Goal: Information Seeking & Learning: Check status

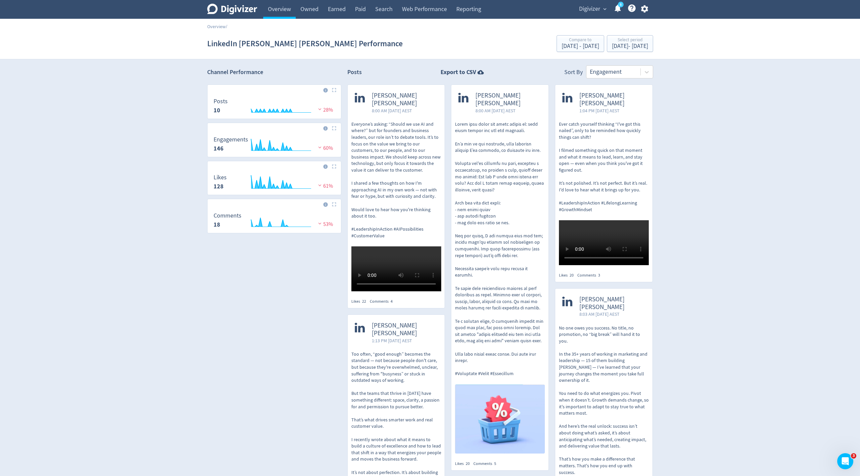
click at [586, 1] on div "Digivizer expand_more 5 Help Center - Searchable support on using Digivizer" at bounding box center [611, 9] width 81 height 19
click at [589, 11] on span "Digivizer" at bounding box center [589, 9] width 21 height 11
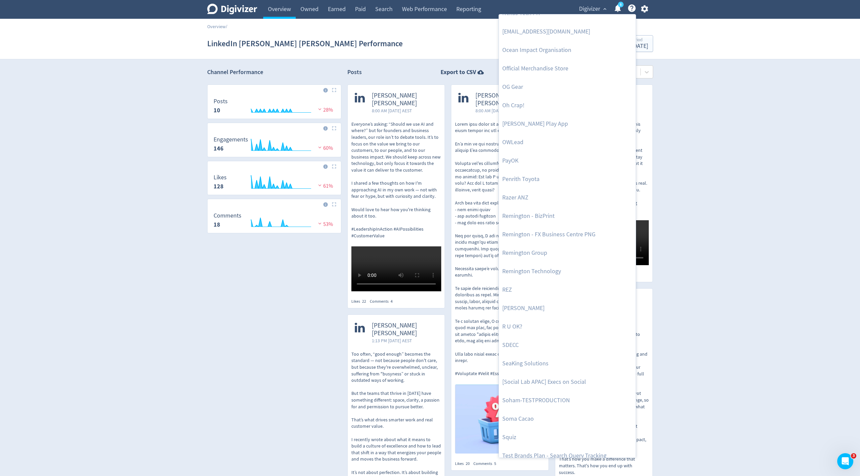
scroll to position [1381, 0]
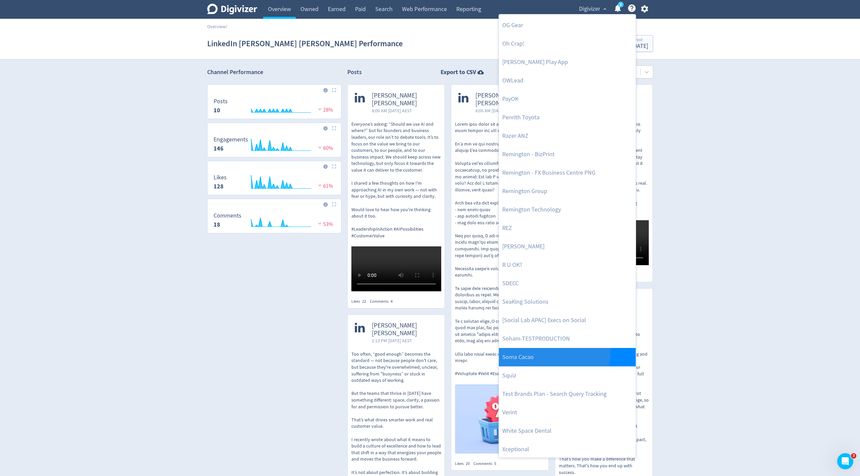
click at [552, 351] on link "Soma Cacao" at bounding box center [567, 357] width 137 height 18
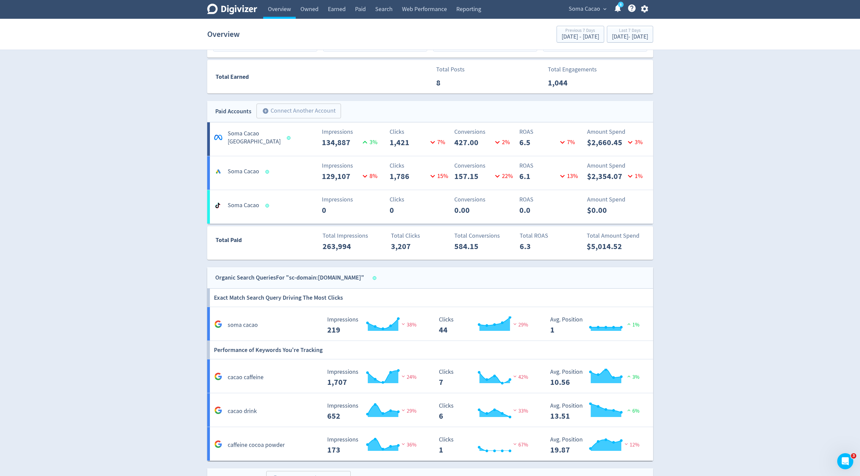
scroll to position [324, 0]
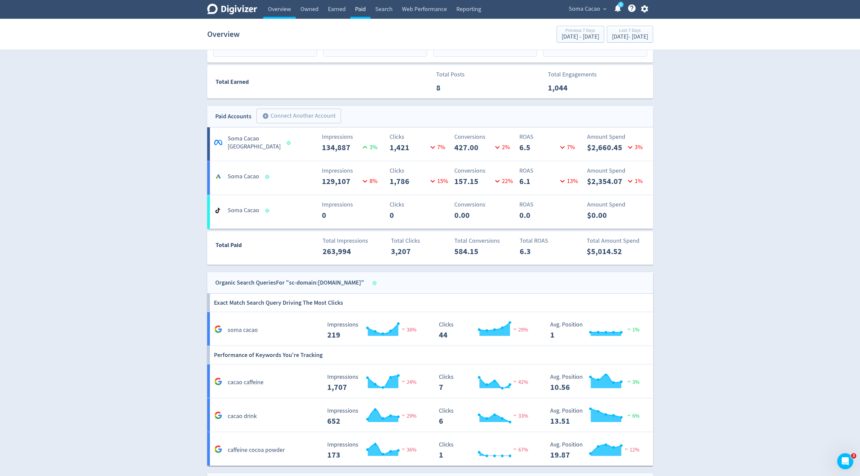
click at [363, 6] on link "Paid" at bounding box center [360, 9] width 20 height 19
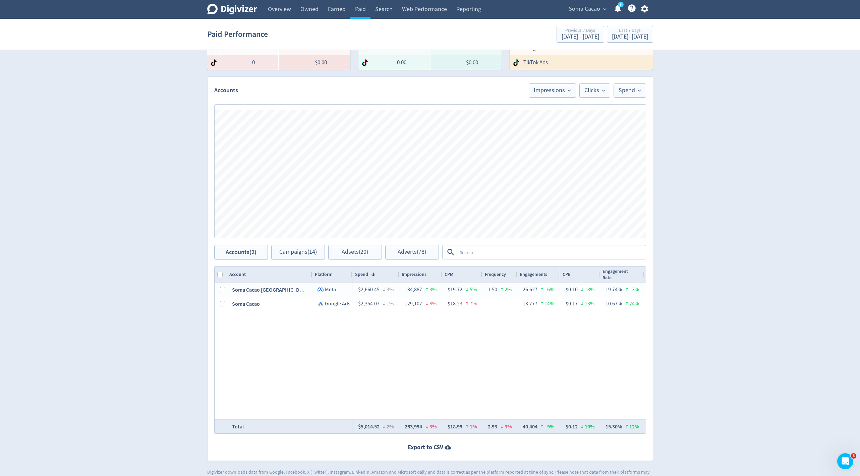
scroll to position [166, 0]
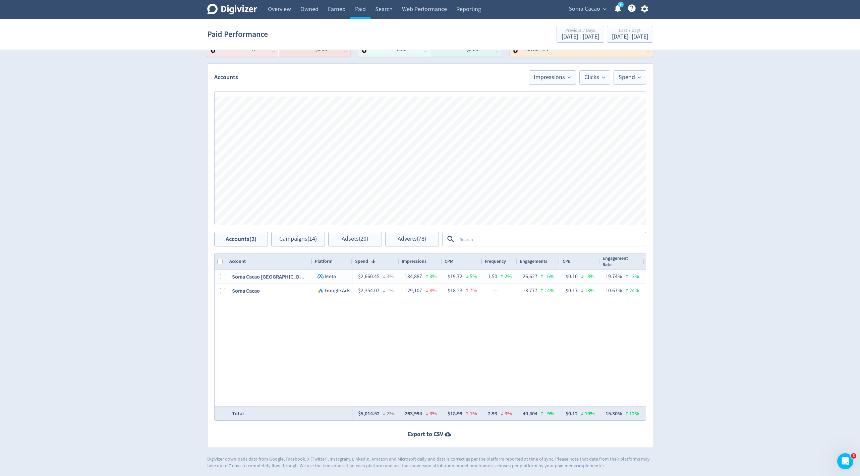
click at [480, 238] on textarea at bounding box center [551, 239] width 188 height 12
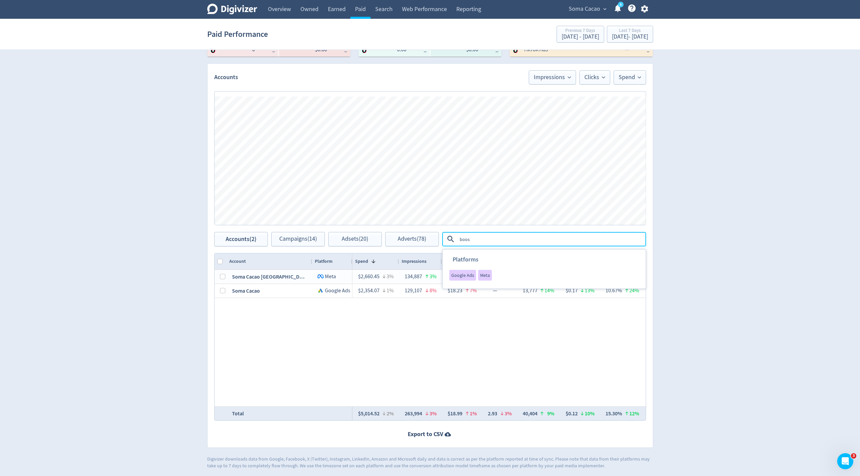
type textarea "boost"
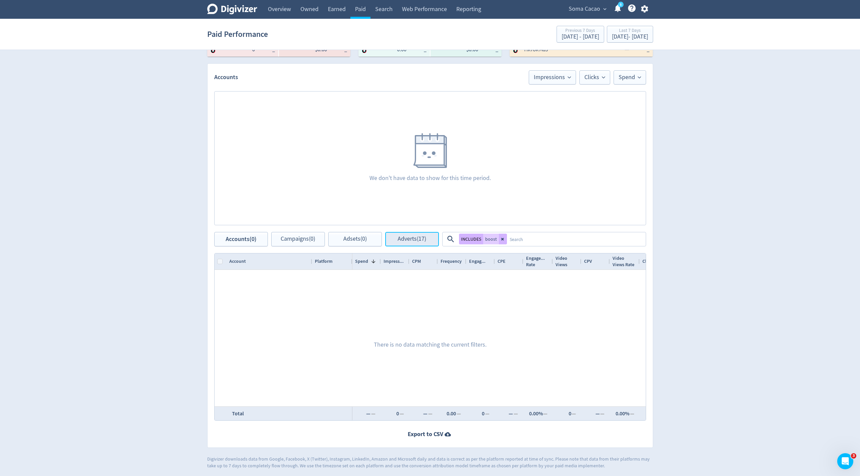
click at [419, 244] on button "Adverts (17)" at bounding box center [412, 239] width 54 height 14
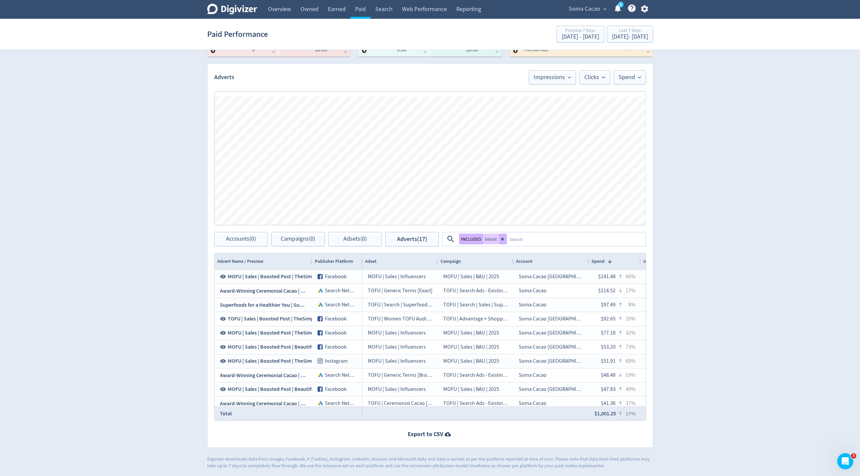
click at [507, 238] on textarea at bounding box center [576, 239] width 138 height 12
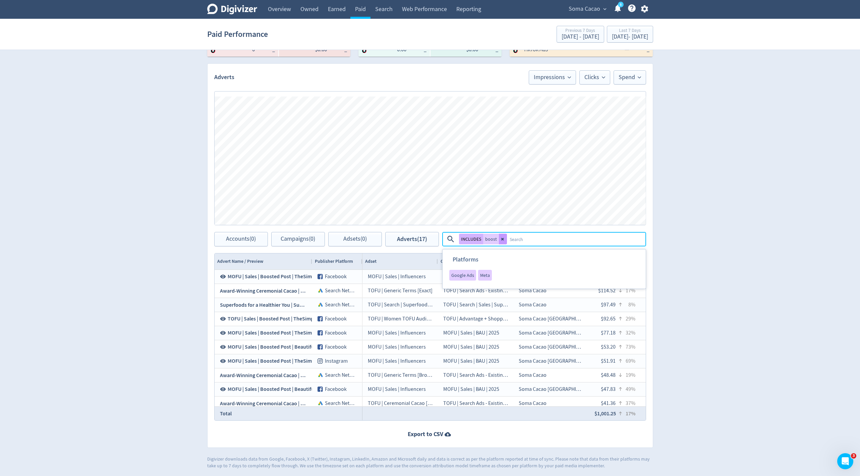
click at [503, 239] on icon at bounding box center [503, 239] width 4 height 4
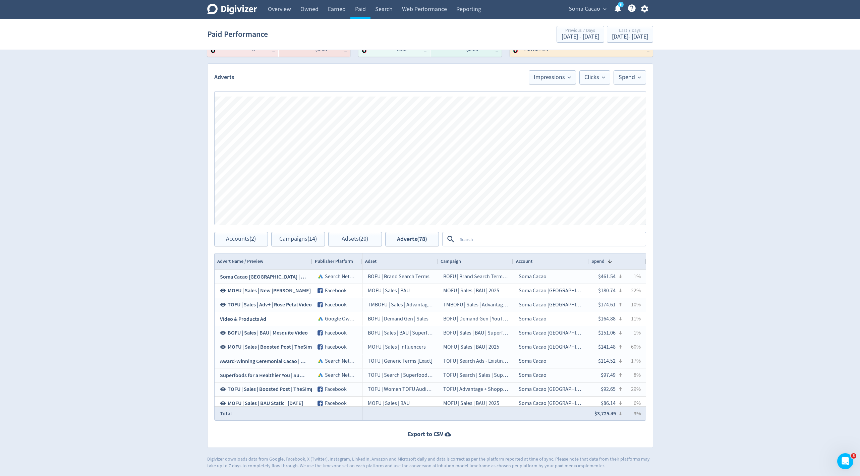
click at [471, 240] on textarea at bounding box center [551, 239] width 188 height 12
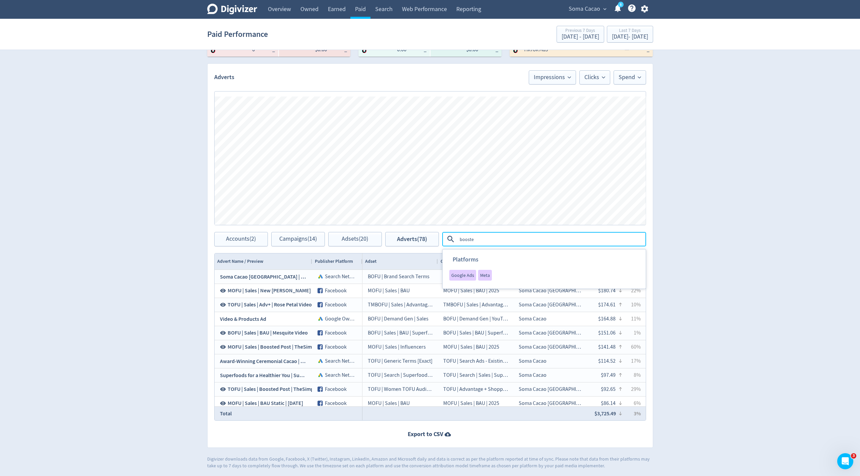
type textarea "boosted"
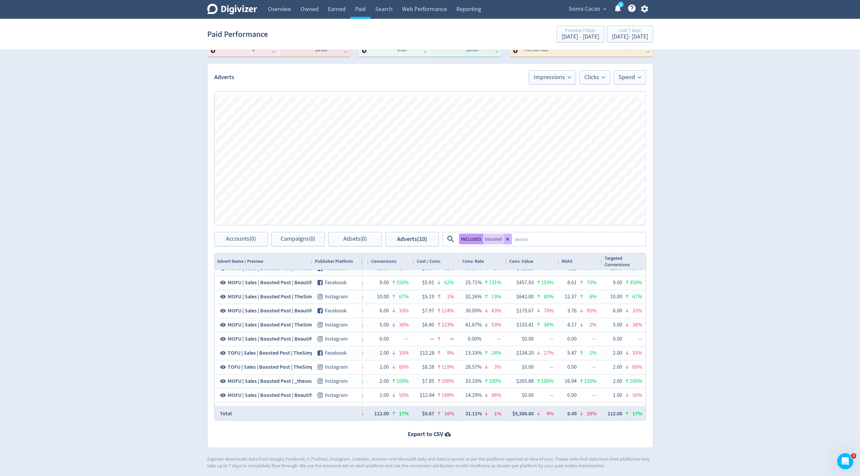
click at [468, 240] on button "INCLUDES" at bounding box center [471, 239] width 24 height 11
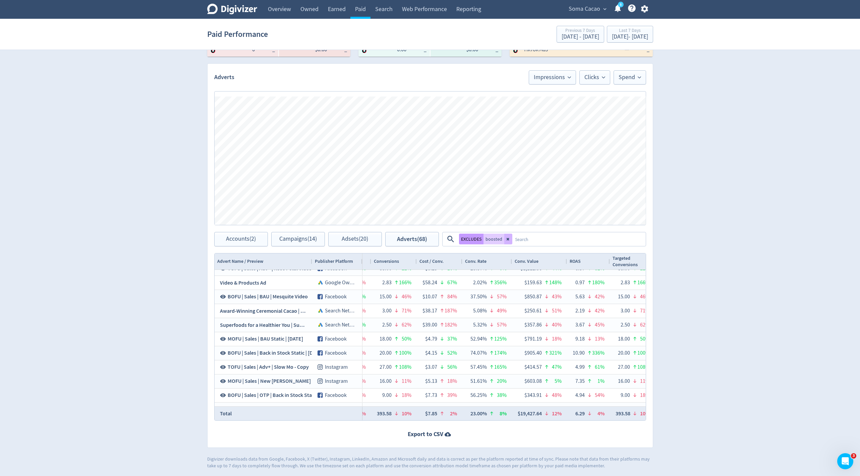
click at [473, 239] on button "EXCLUDES" at bounding box center [471, 239] width 24 height 11
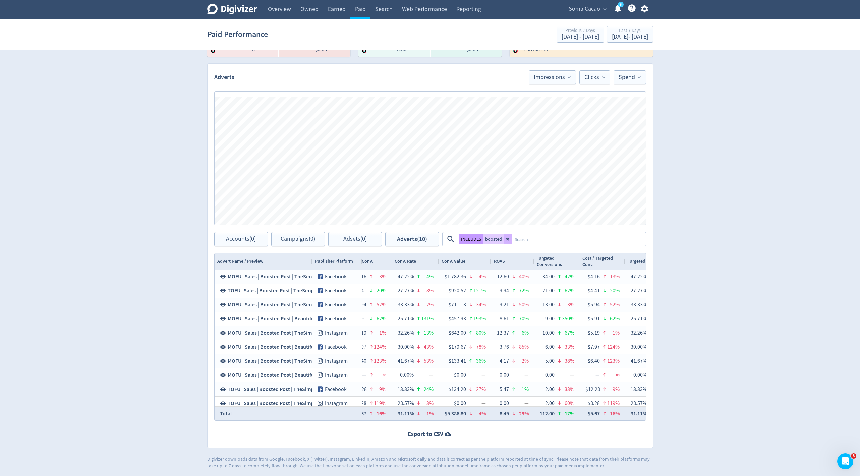
click at [466, 239] on button "INCLUDES" at bounding box center [471, 239] width 24 height 11
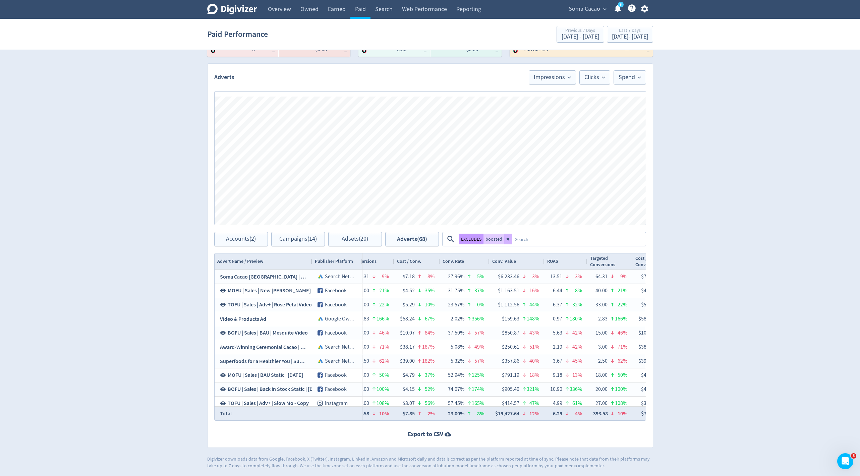
click at [473, 237] on button "EXCLUDES" at bounding box center [471, 239] width 24 height 11
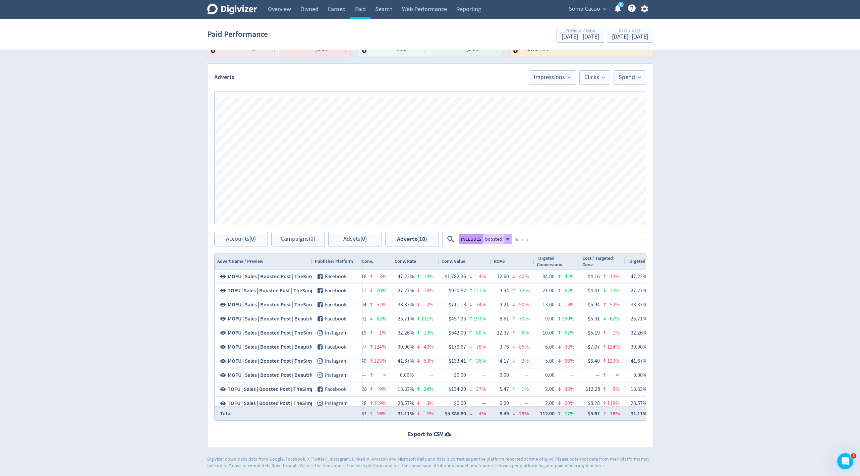
click at [472, 235] on button "INCLUDES" at bounding box center [471, 239] width 24 height 11
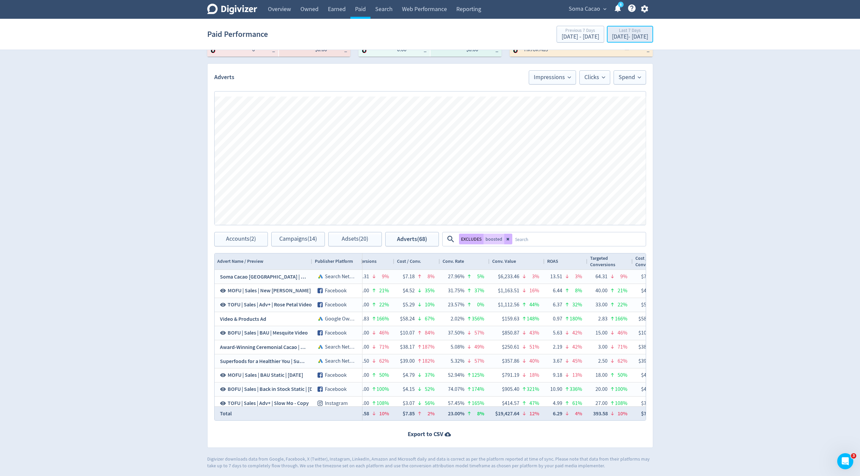
click at [623, 36] on div "[DATE] - [DATE]" at bounding box center [630, 37] width 36 height 6
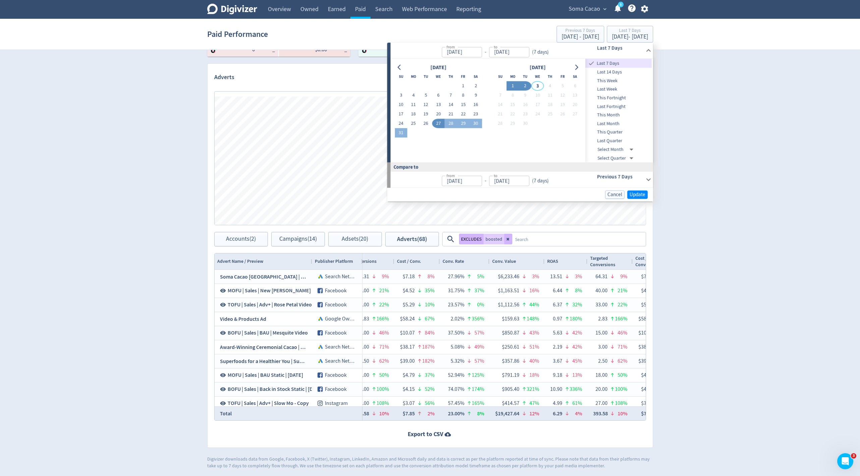
click at [511, 86] on button "1" at bounding box center [512, 85] width 12 height 9
type input "[DATE]"
click at [526, 86] on button "2" at bounding box center [525, 85] width 12 height 9
type input "[DATE]"
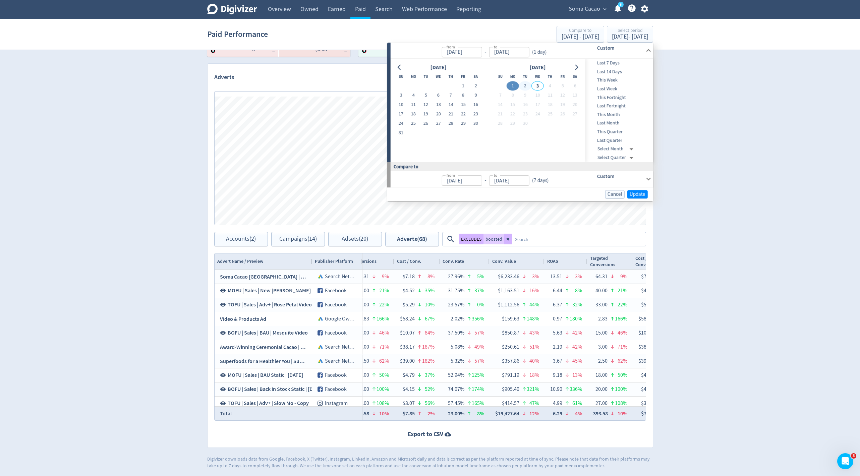
type input "[DATE]"
click at [639, 194] on span "Update" at bounding box center [637, 194] width 16 height 5
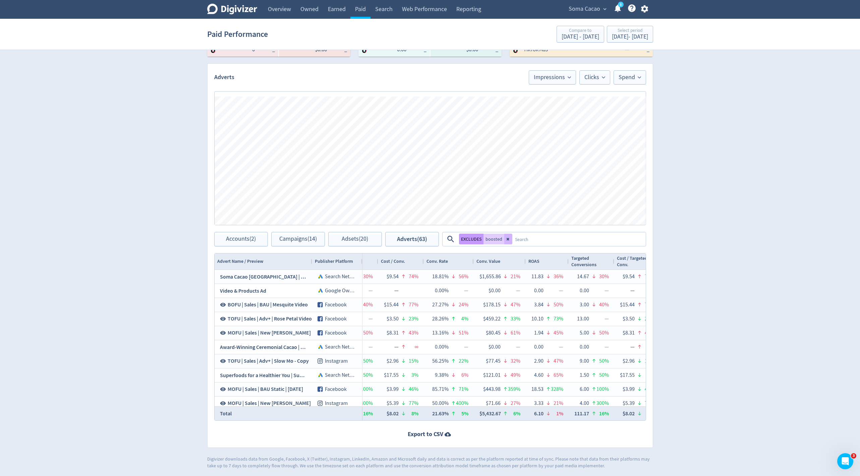
click at [465, 239] on button "EXCLUDES" at bounding box center [471, 239] width 24 height 11
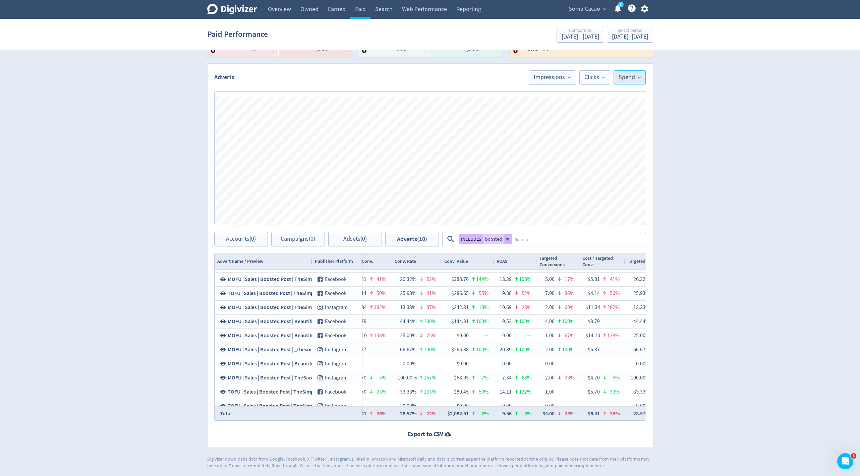
click at [627, 77] on span "Spend" at bounding box center [629, 77] width 22 height 6
click at [604, 132] on li "Spend" at bounding box center [613, 130] width 64 height 15
click at [629, 75] on span "Spend" at bounding box center [629, 77] width 22 height 6
click at [612, 94] on span "Trend Line" at bounding box center [600, 98] width 29 height 9
click at [612, 94] on input "Trend Line" at bounding box center [621, 98] width 24 height 8
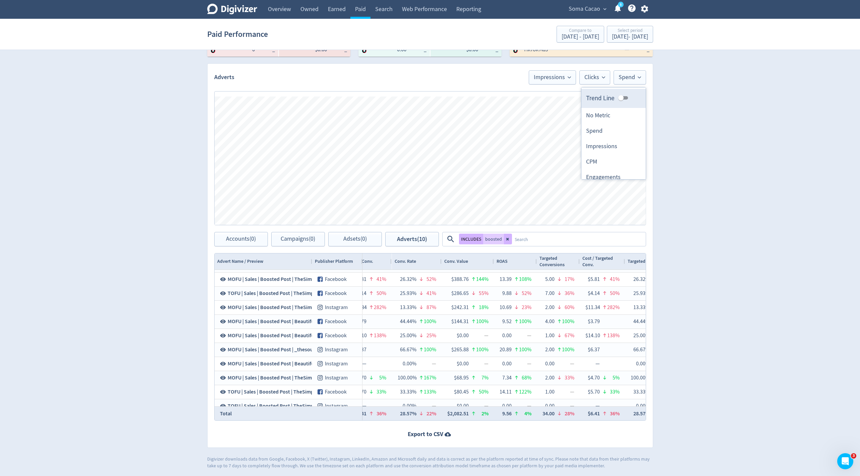
click at [621, 97] on input "Trend Line" at bounding box center [621, 98] width 24 height 8
checkbox input "true"
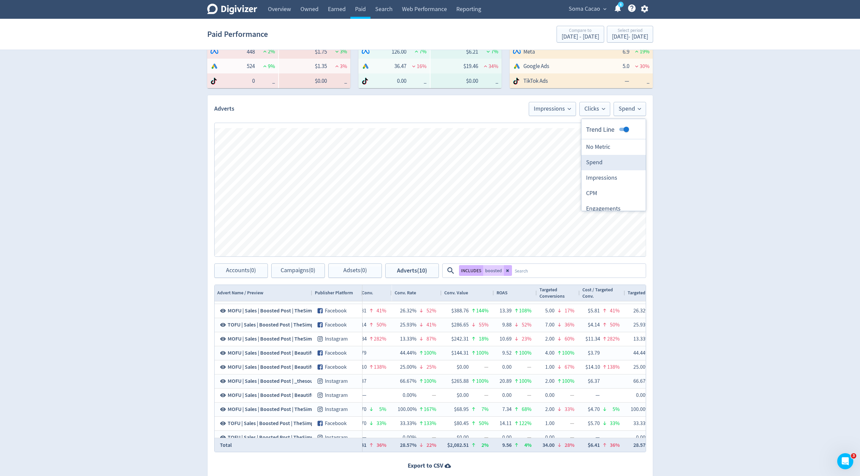
click at [596, 165] on li "Spend" at bounding box center [613, 162] width 64 height 15
click at [637, 104] on button "Spend" at bounding box center [629, 109] width 33 height 14
click at [605, 164] on li "Spend" at bounding box center [613, 162] width 64 height 15
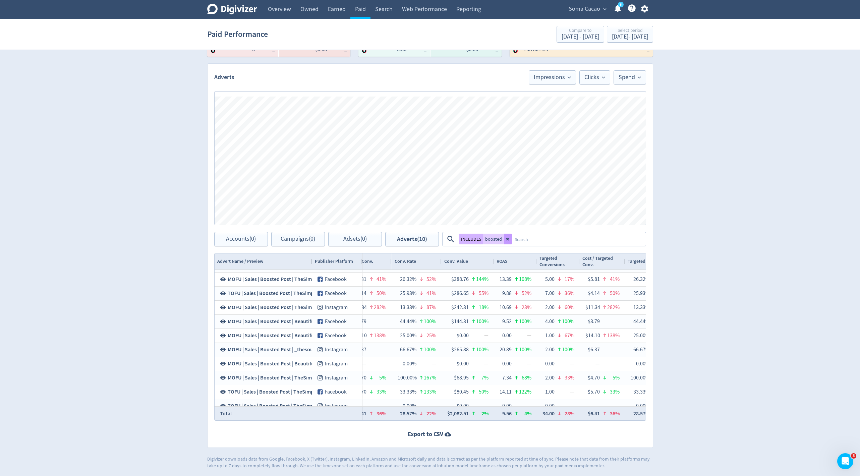
click at [506, 237] on icon at bounding box center [508, 239] width 4 height 4
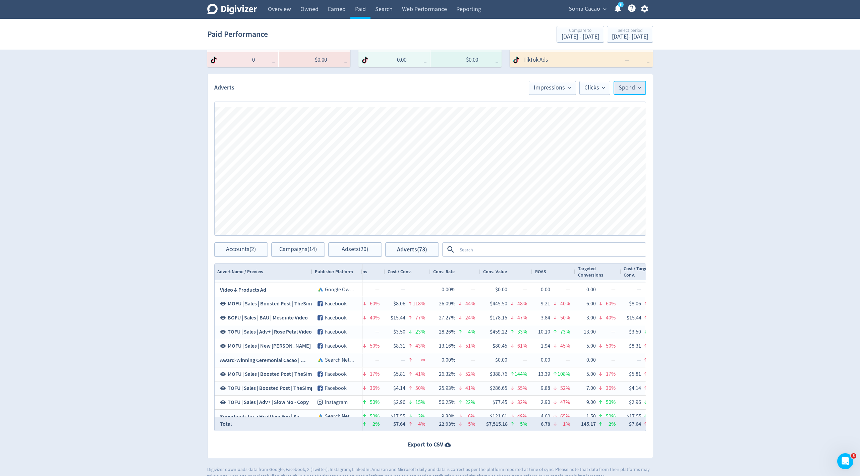
click at [626, 91] on span "Spend" at bounding box center [629, 88] width 22 height 6
click at [600, 140] on li "Spend" at bounding box center [613, 141] width 64 height 15
click at [698, 100] on div "Digivizer Logo [PERSON_NAME] Logo Overview Owned Earned Paid Search Web Perform…" at bounding box center [430, 161] width 860 height 635
click at [455, 195] on div "chart, 4 series" at bounding box center [419, 159] width 343 height 91
click at [586, 83] on button "Clicks" at bounding box center [594, 88] width 31 height 14
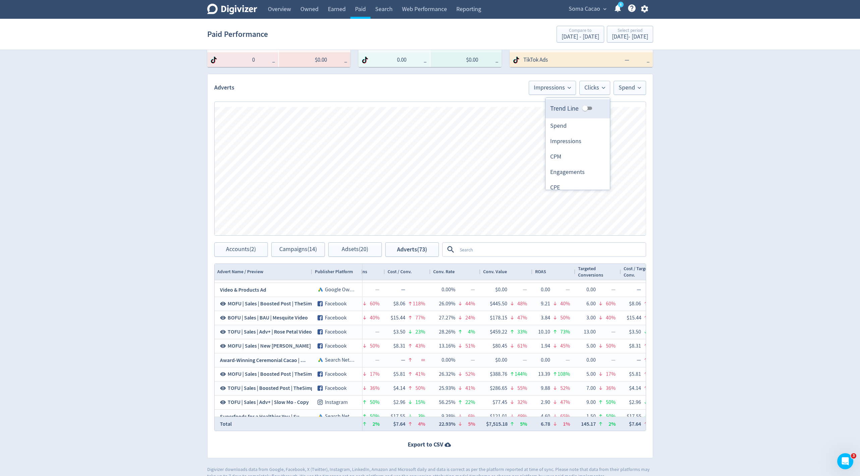
click at [587, 105] on input "Trend Line" at bounding box center [585, 108] width 24 height 8
click at [587, 105] on input "Trend Line" at bounding box center [590, 108] width 24 height 8
checkbox input "false"
click at [450, 146] on div "chart, 4 series" at bounding box center [419, 159] width 343 height 91
click at [625, 89] on span "Spend" at bounding box center [629, 88] width 22 height 6
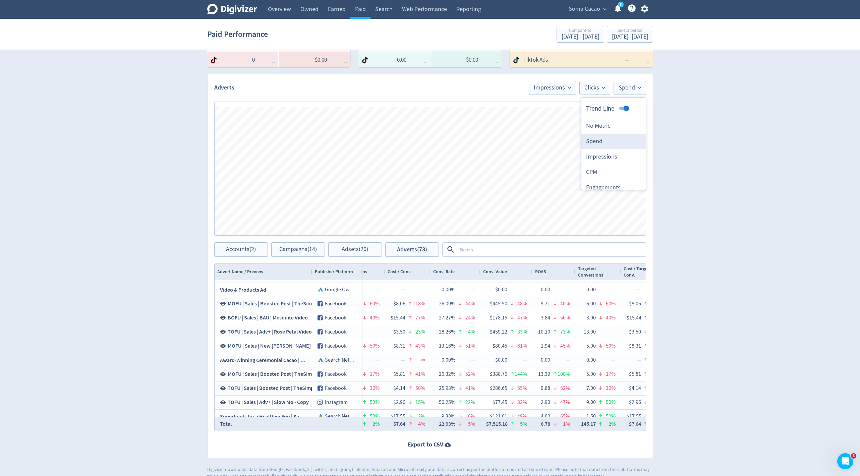
click at [602, 143] on li "Spend" at bounding box center [613, 141] width 64 height 15
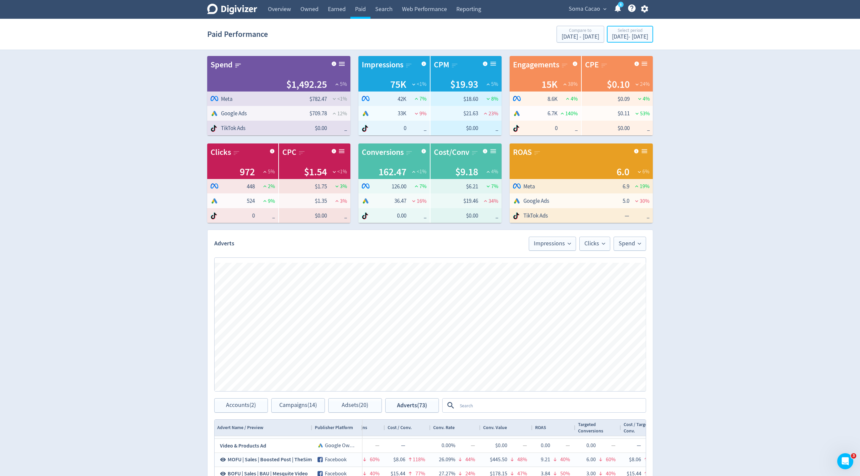
click at [616, 26] on div "Compare to [DATE] - [DATE] Select period [DATE] - [DATE]" at bounding box center [604, 34] width 97 height 17
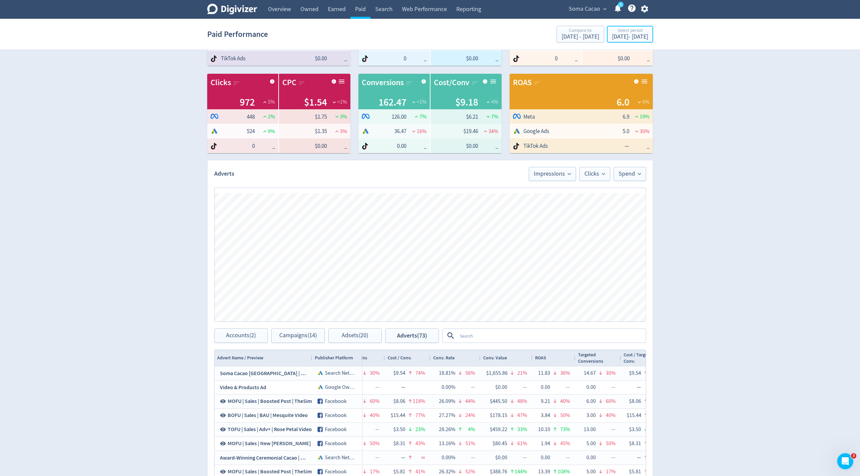
scroll to position [67, 0]
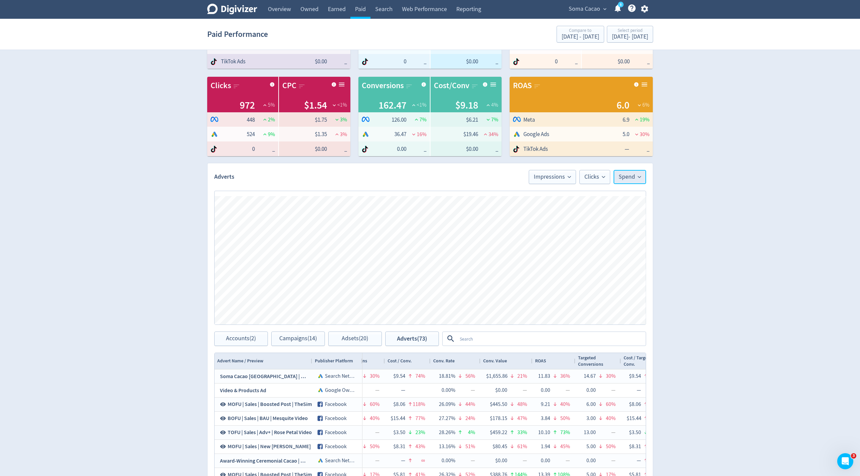
click at [633, 175] on span "Spend" at bounding box center [629, 177] width 22 height 6
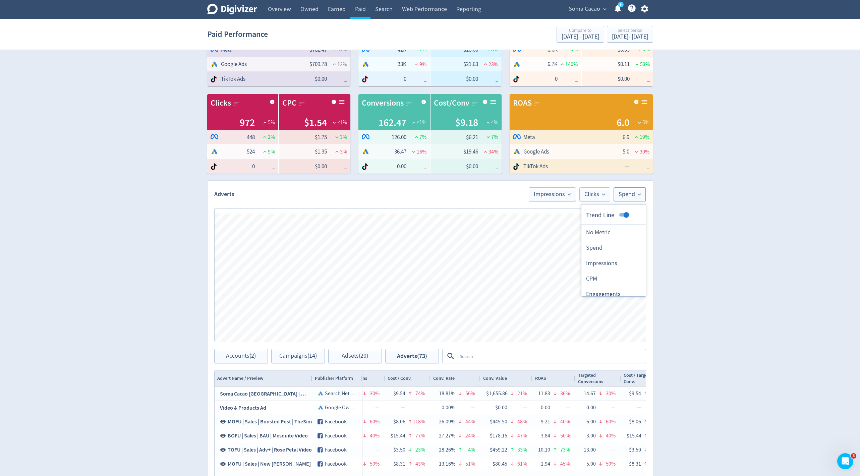
scroll to position [48, 0]
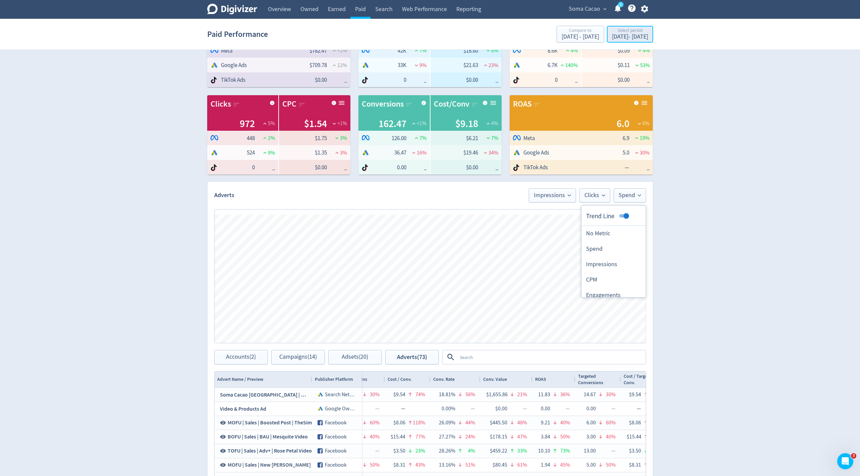
click at [612, 34] on div "[DATE] - [DATE]" at bounding box center [630, 37] width 36 height 6
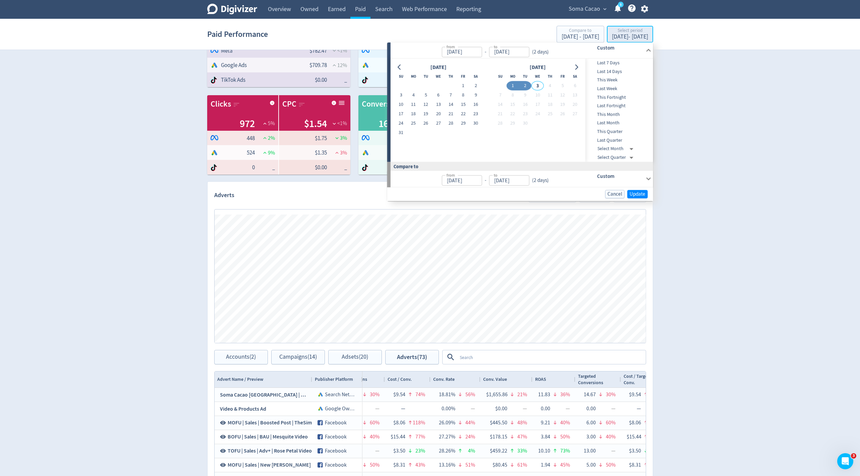
type input "[DATE]"
click at [463, 85] on button "1" at bounding box center [463, 85] width 12 height 9
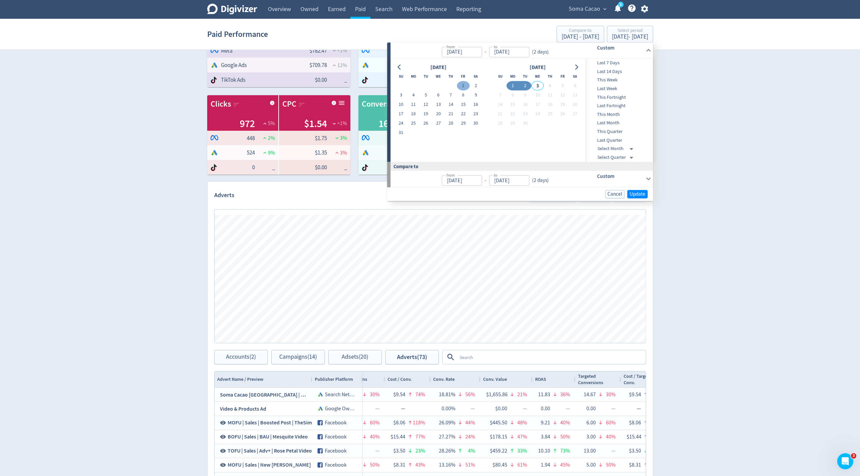
type input "[DATE]"
click at [398, 131] on button "31" at bounding box center [401, 132] width 12 height 9
type input "[DATE]"
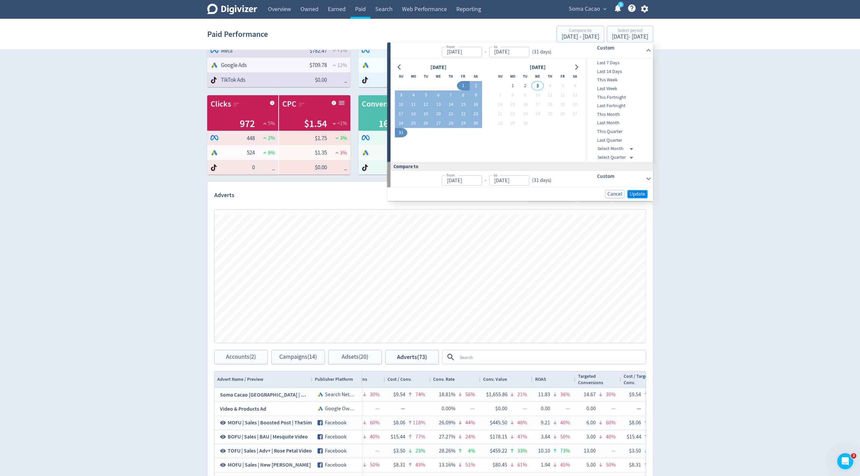
click at [637, 193] on span "Update" at bounding box center [637, 193] width 16 height 5
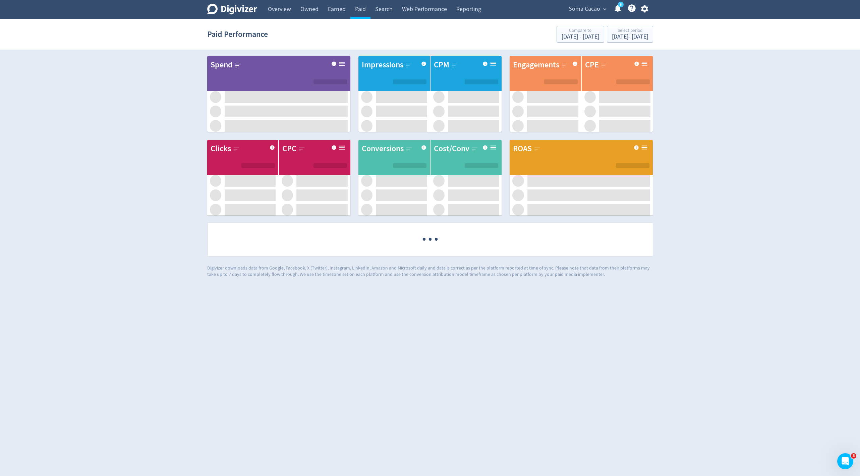
scroll to position [0, 0]
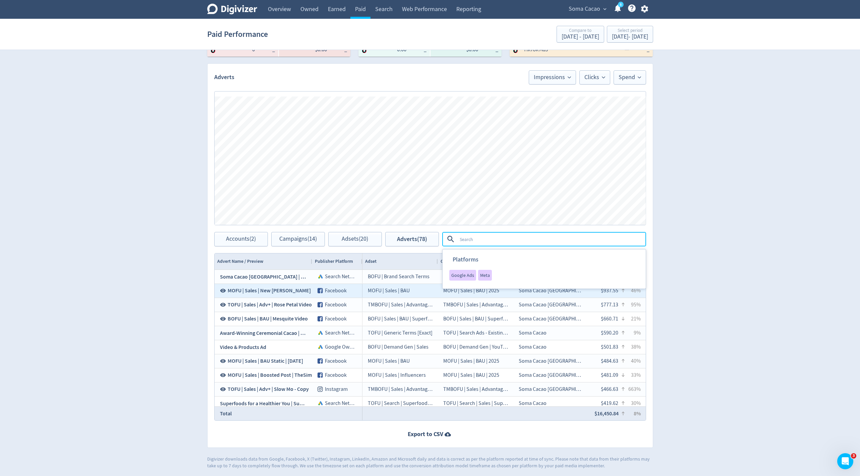
scroll to position [0, 859]
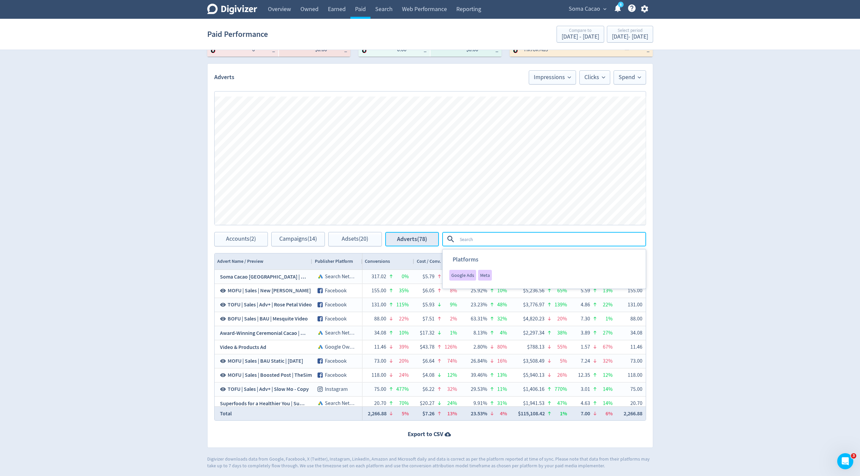
click at [414, 237] on span "Adverts (78)" at bounding box center [412, 239] width 30 height 6
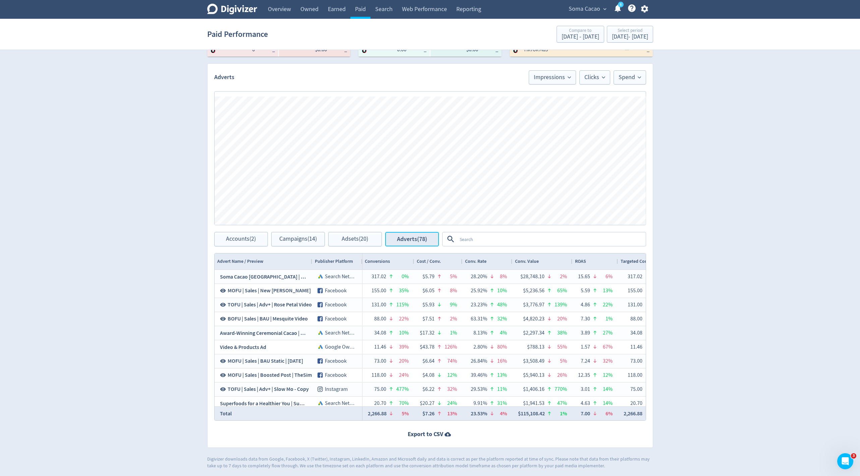
click at [417, 241] on span "Adverts (78)" at bounding box center [412, 239] width 30 height 6
click at [464, 238] on textarea at bounding box center [551, 239] width 188 height 12
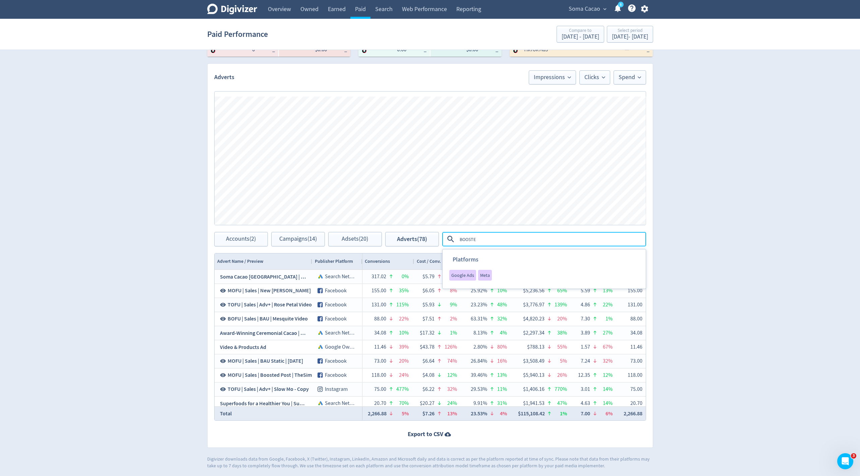
type textarea "BOOSTED"
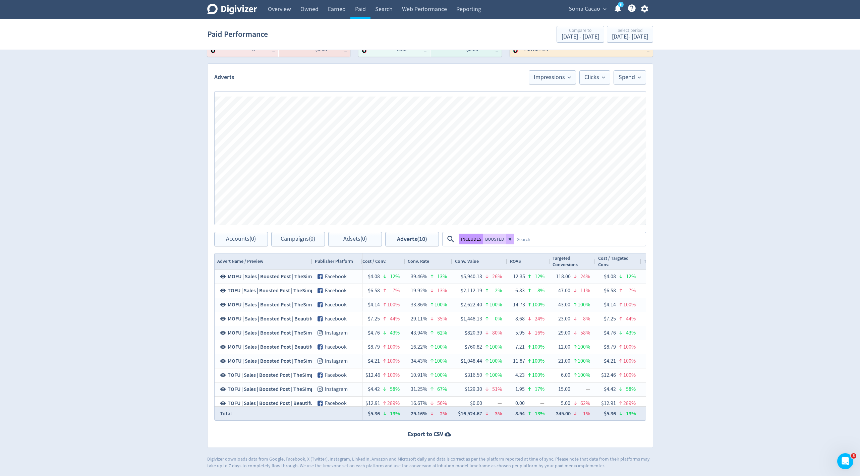
click at [469, 237] on button "INCLUDES" at bounding box center [471, 239] width 24 height 11
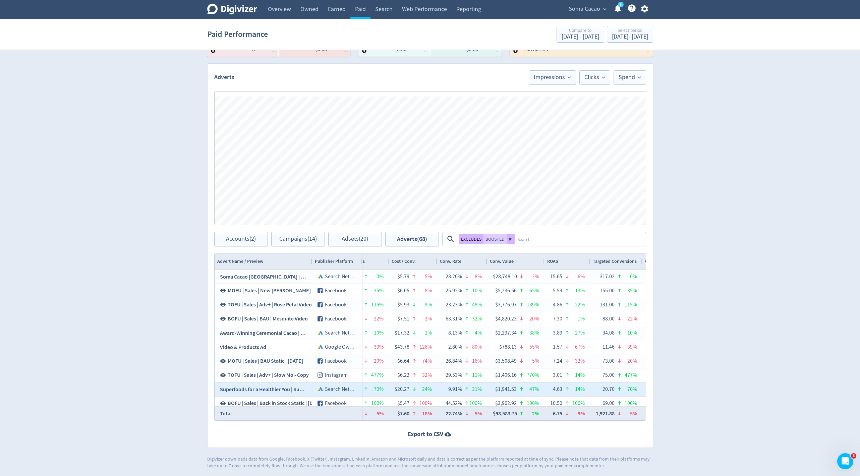
scroll to position [0, 886]
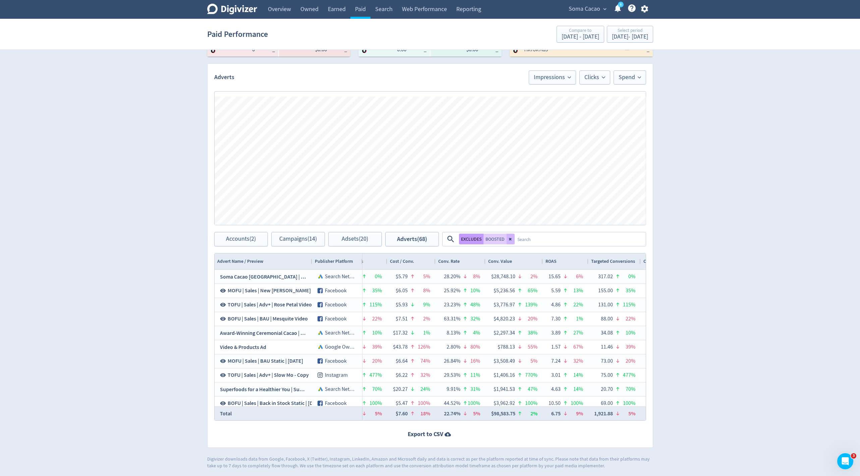
click at [476, 238] on button "EXCLUDES" at bounding box center [471, 239] width 24 height 11
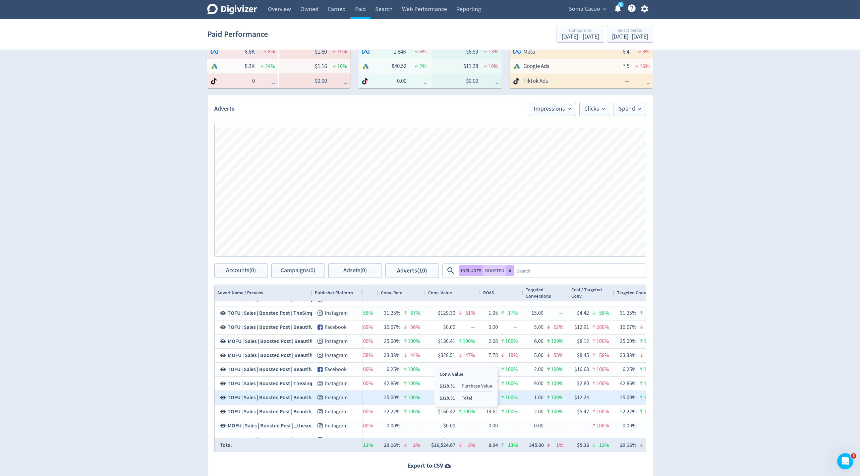
scroll to position [0, 0]
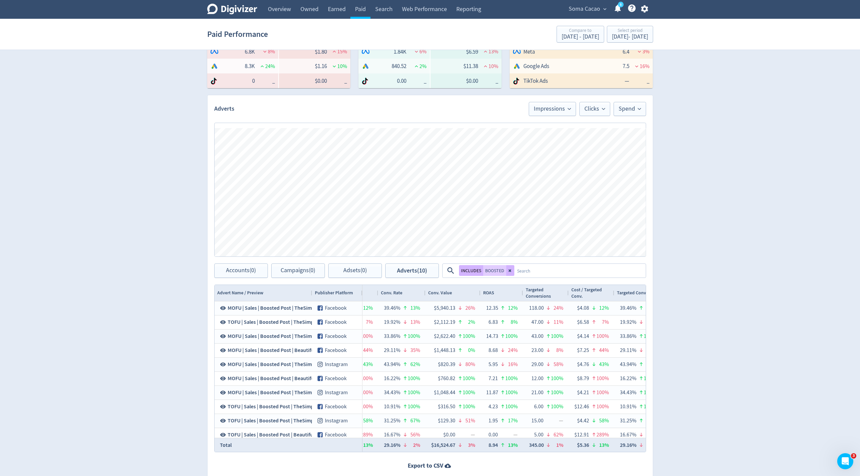
click at [730, 162] on div "Digivizer Logo Mark Digivizer Logo Overview Owned Earned Paid Search Web Perfor…" at bounding box center [430, 182] width 860 height 635
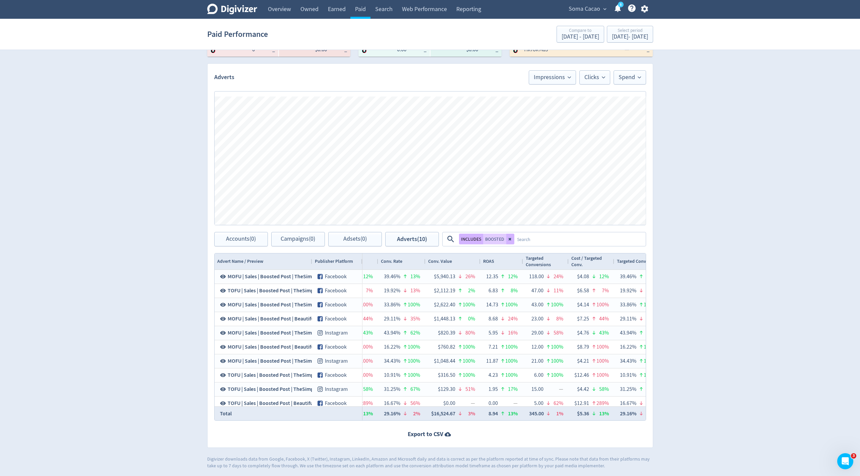
click at [758, 247] on div "Digivizer Logo Mark Digivizer Logo Overview Owned Earned Paid Search Web Perfor…" at bounding box center [430, 151] width 860 height 635
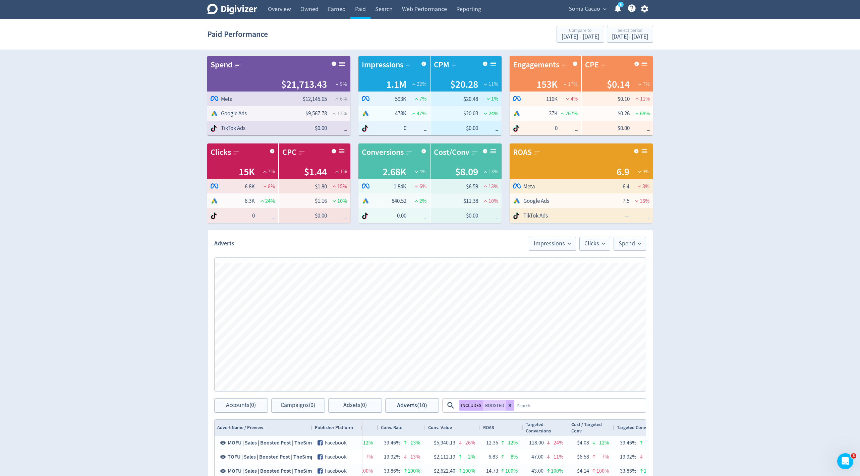
click at [596, 8] on span "Soma Cacao" at bounding box center [584, 9] width 32 height 11
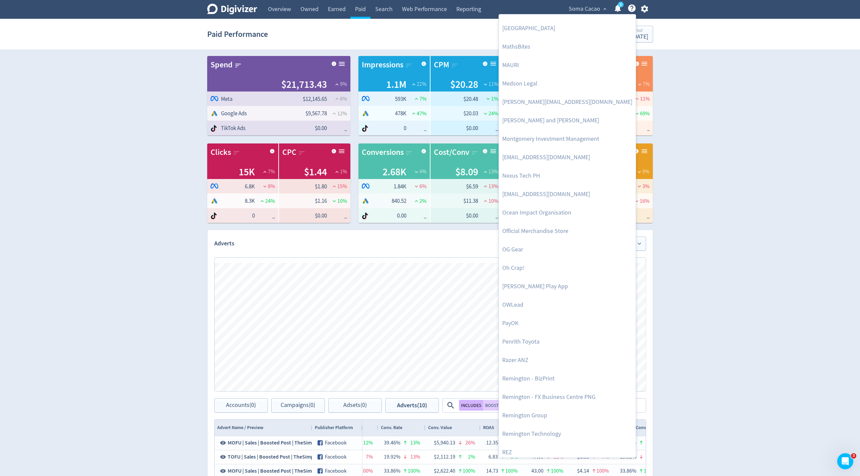
scroll to position [1137, 0]
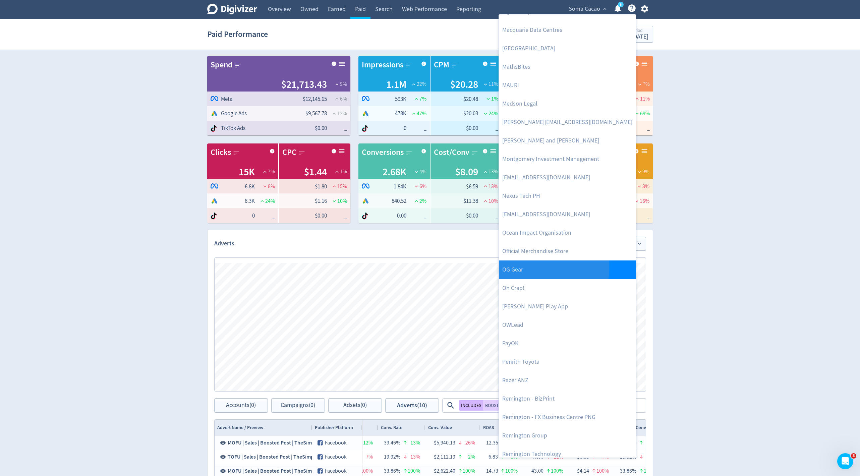
click at [524, 267] on link "OG Gear" at bounding box center [567, 269] width 137 height 18
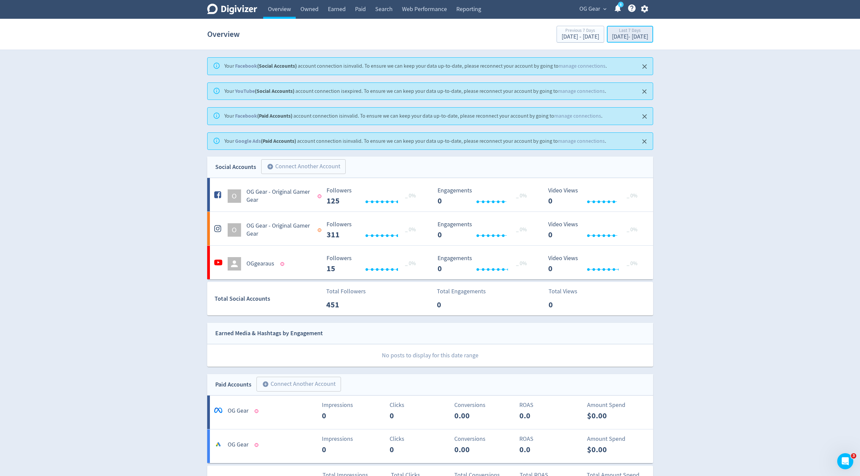
click at [621, 32] on div "Last 7 Days" at bounding box center [630, 31] width 36 height 6
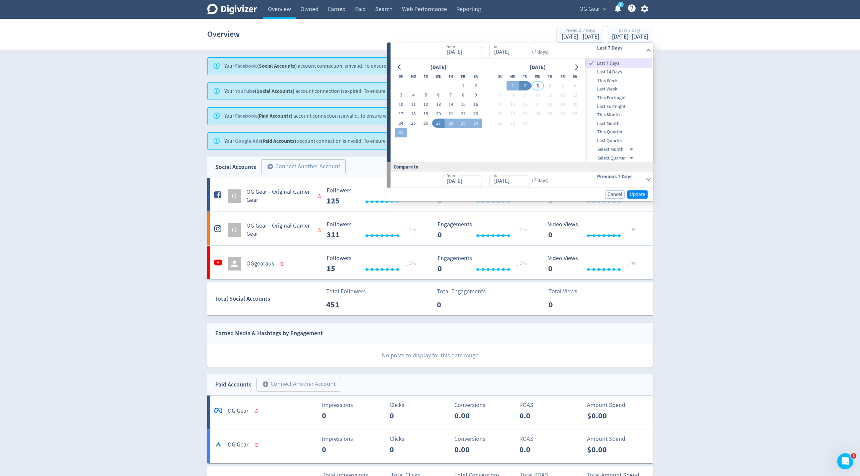
click at [617, 123] on span "Last Month" at bounding box center [618, 123] width 66 height 7
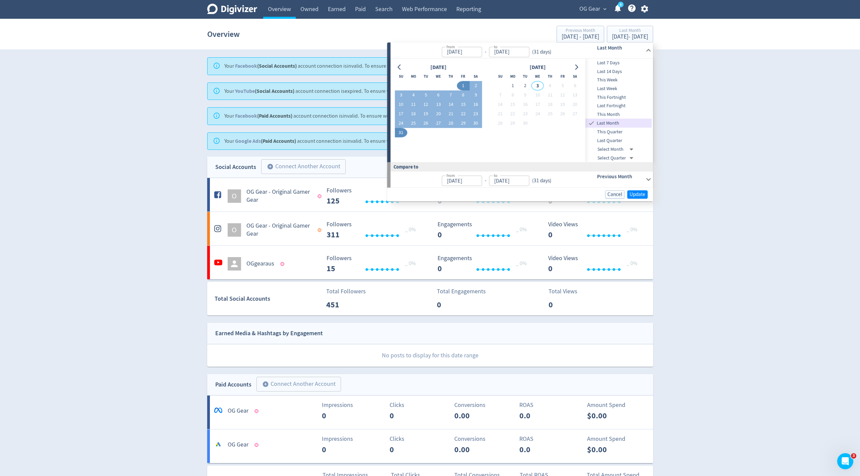
type input "[DATE]"
click at [632, 192] on span "Update" at bounding box center [637, 194] width 16 height 5
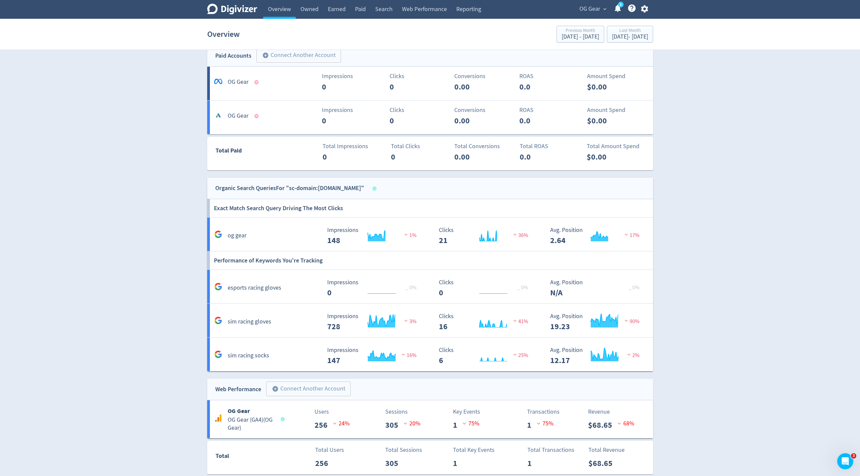
scroll to position [355, 0]
